Goal: Obtain resource: Obtain resource

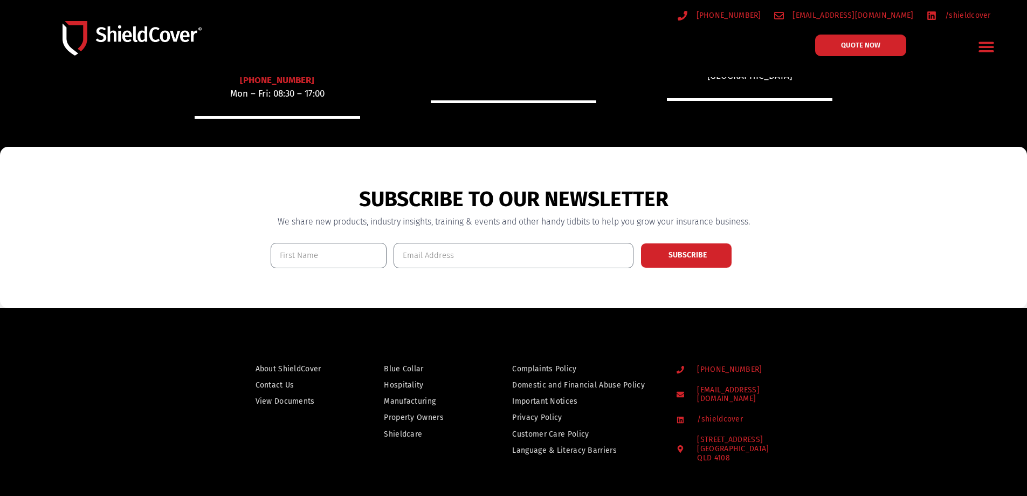
scroll to position [809, 0]
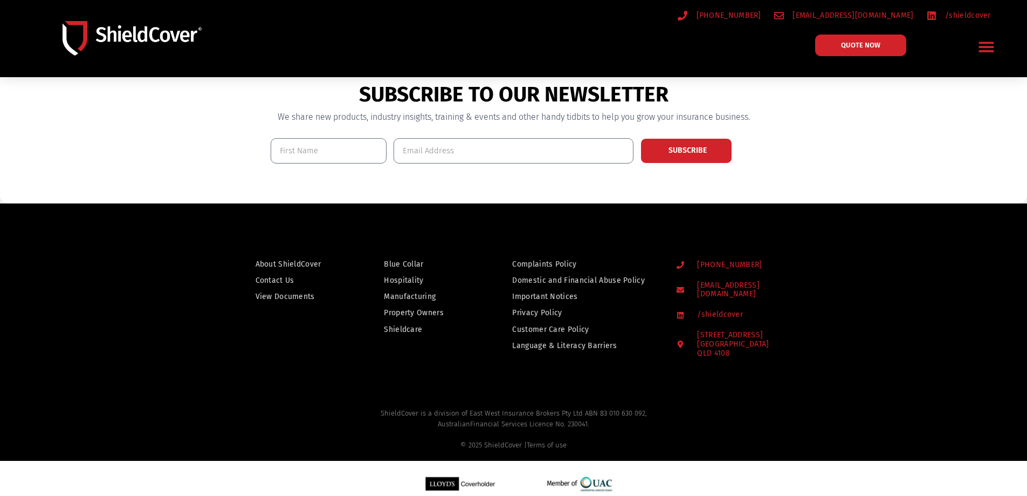
click at [274, 291] on span "View Documents" at bounding box center [285, 296] width 59 height 13
click at [267, 295] on span "View Documents" at bounding box center [285, 296] width 59 height 13
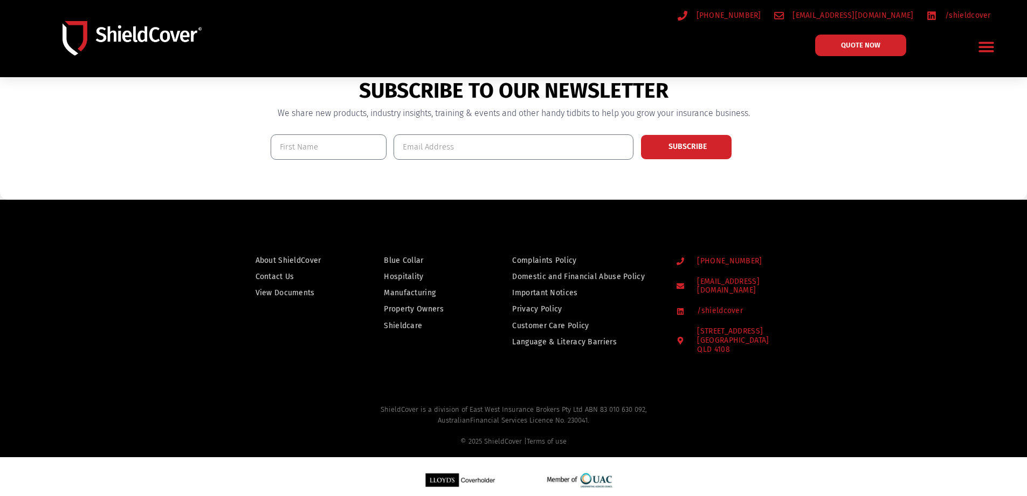
scroll to position [813, 0]
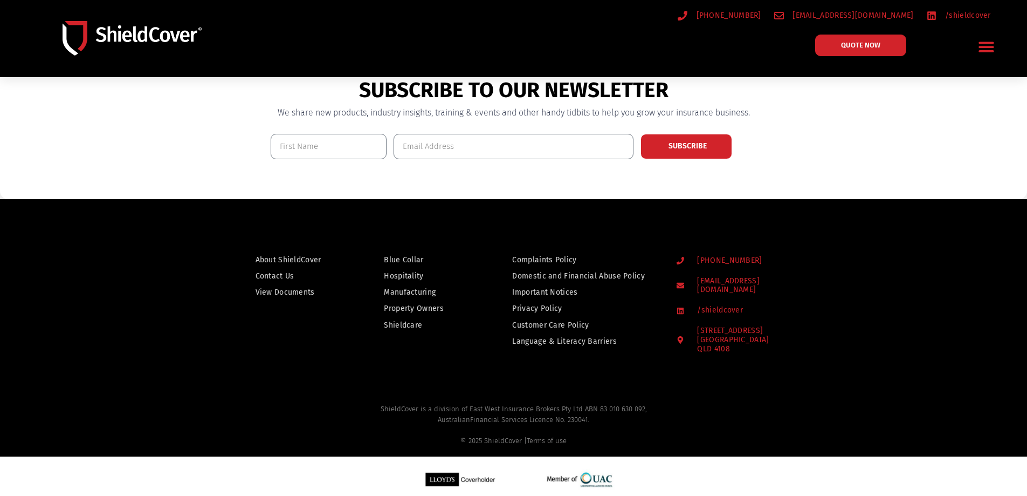
click at [296, 289] on span "View Documents" at bounding box center [285, 291] width 59 height 13
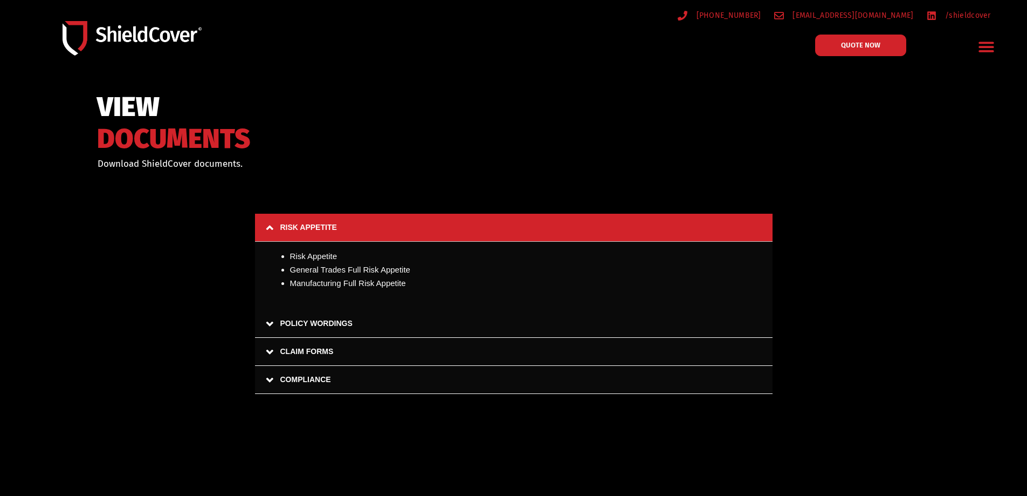
click at [267, 350] on link "CLAIM FORMS" at bounding box center [514, 352] width 518 height 28
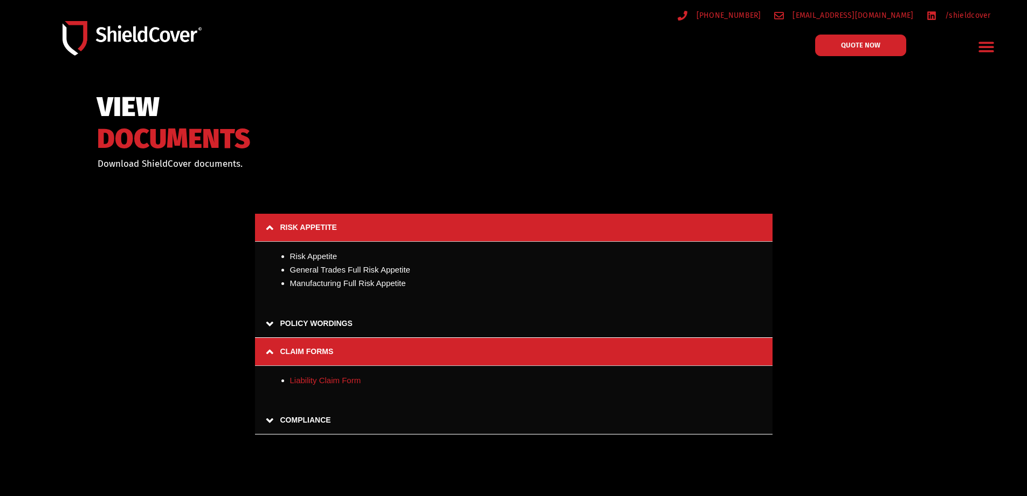
click at [321, 379] on link "Liability Claim Form" at bounding box center [325, 379] width 71 height 9
